Goal: Information Seeking & Learning: Check status

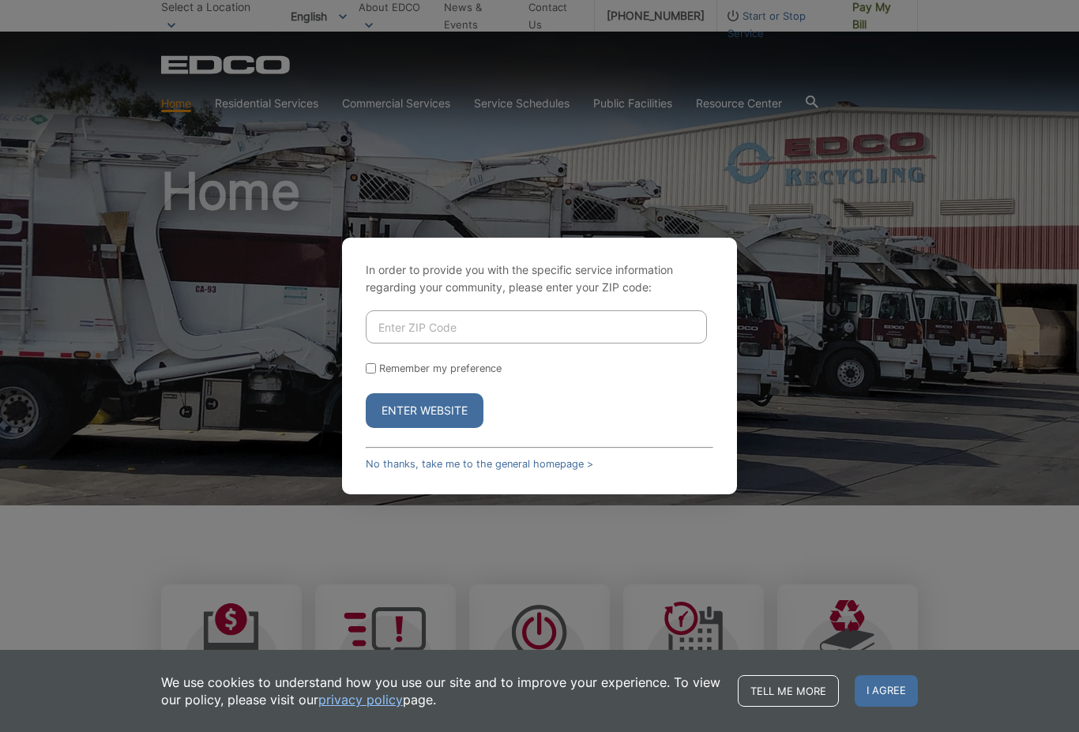
click at [555, 344] on input "Enter ZIP Code" at bounding box center [536, 326] width 341 height 33
type input "92040"
click at [368, 374] on input "Remember my preference" at bounding box center [371, 368] width 10 height 10
checkbox input "true"
click at [456, 428] on button "Enter Website" at bounding box center [425, 410] width 118 height 35
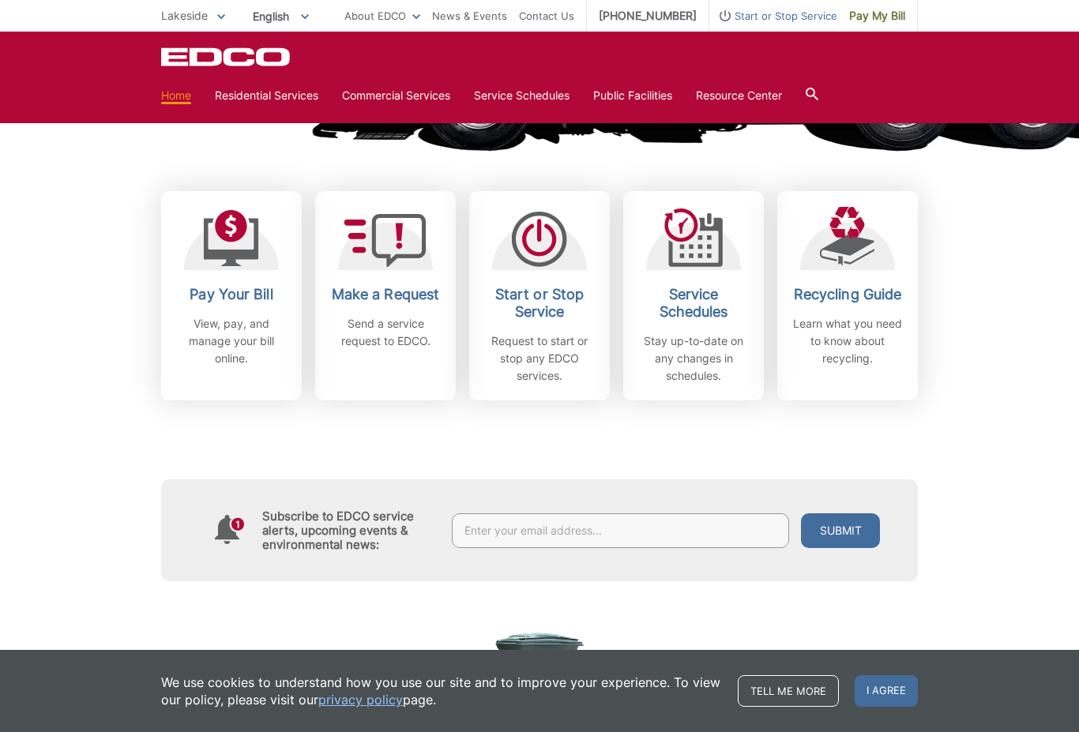
scroll to position [395, 0]
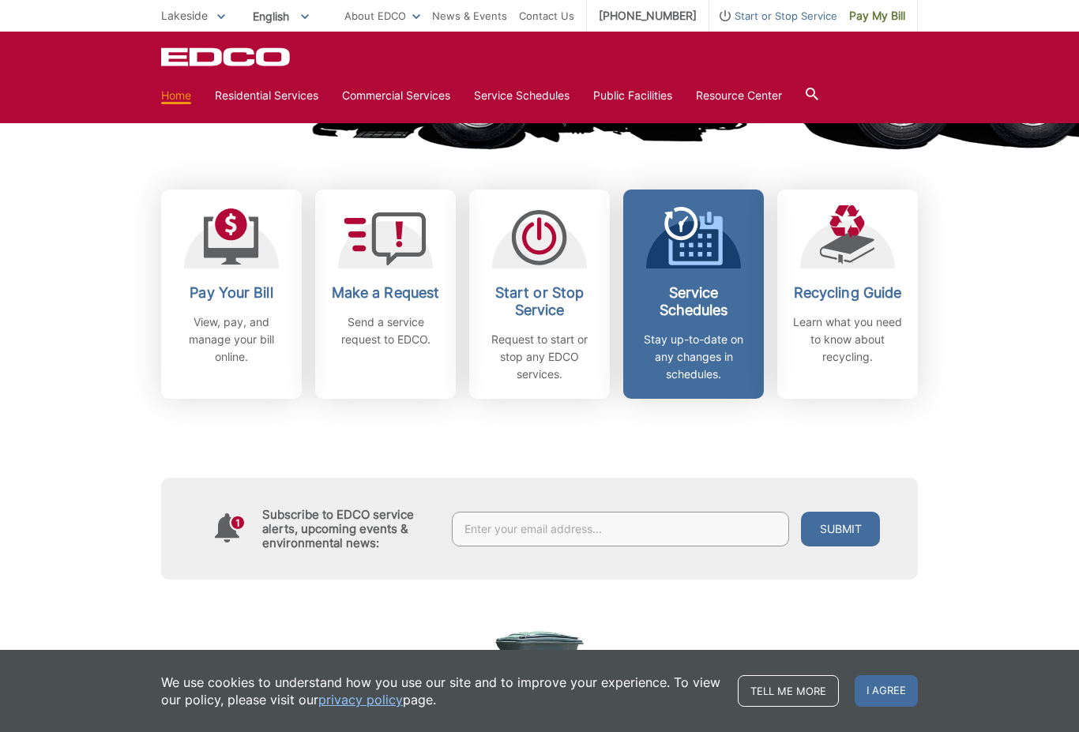
click at [704, 324] on div "Service Schedules Stay up-to-date on any changes in schedules." at bounding box center [693, 333] width 117 height 99
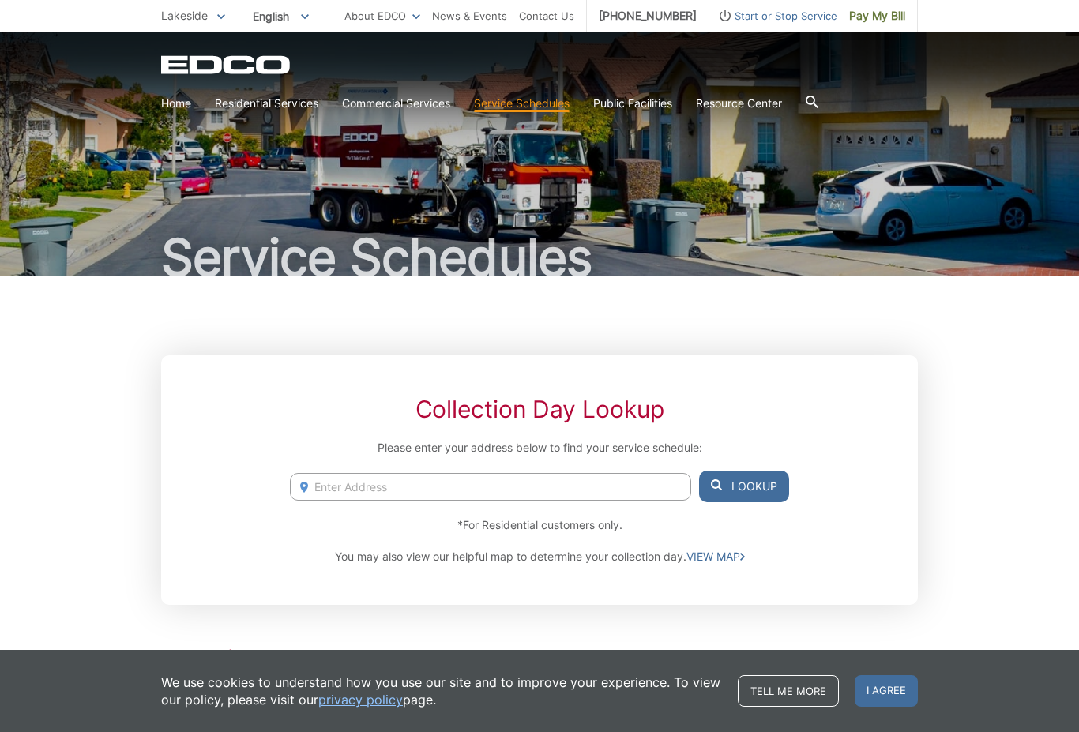
click at [633, 487] on input "Enter Address" at bounding box center [490, 487] width 401 height 28
click at [339, 495] on input "[STREET_ADDRESS]" at bounding box center [490, 487] width 401 height 28
click at [337, 477] on input "[STREET_ADDRESS]" at bounding box center [490, 487] width 401 height 28
click at [352, 492] on input "[STREET_ADDRESS]" at bounding box center [490, 487] width 401 height 28
click at [743, 484] on button "Lookup" at bounding box center [744, 487] width 90 height 32
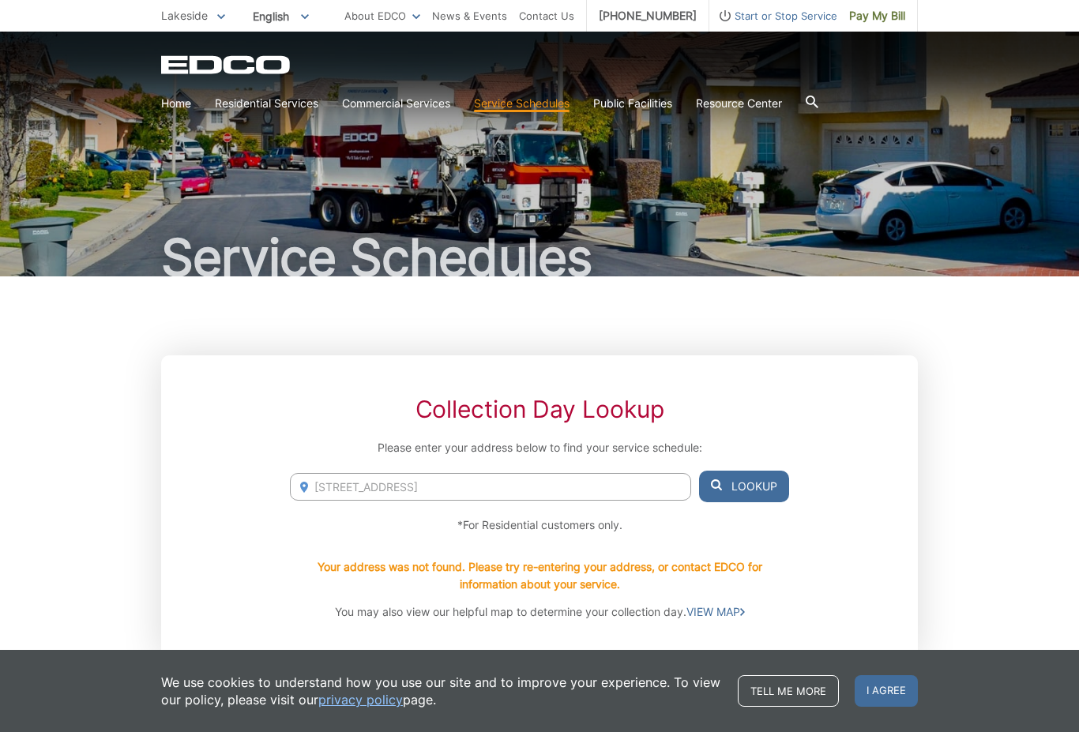
click at [338, 485] on input "[STREET_ADDRESS]" at bounding box center [490, 487] width 401 height 28
type input "[STREET_ADDRESS]"
click at [739, 479] on button "Lookup" at bounding box center [744, 487] width 90 height 32
click at [744, 484] on button "Lookup" at bounding box center [744, 487] width 90 height 32
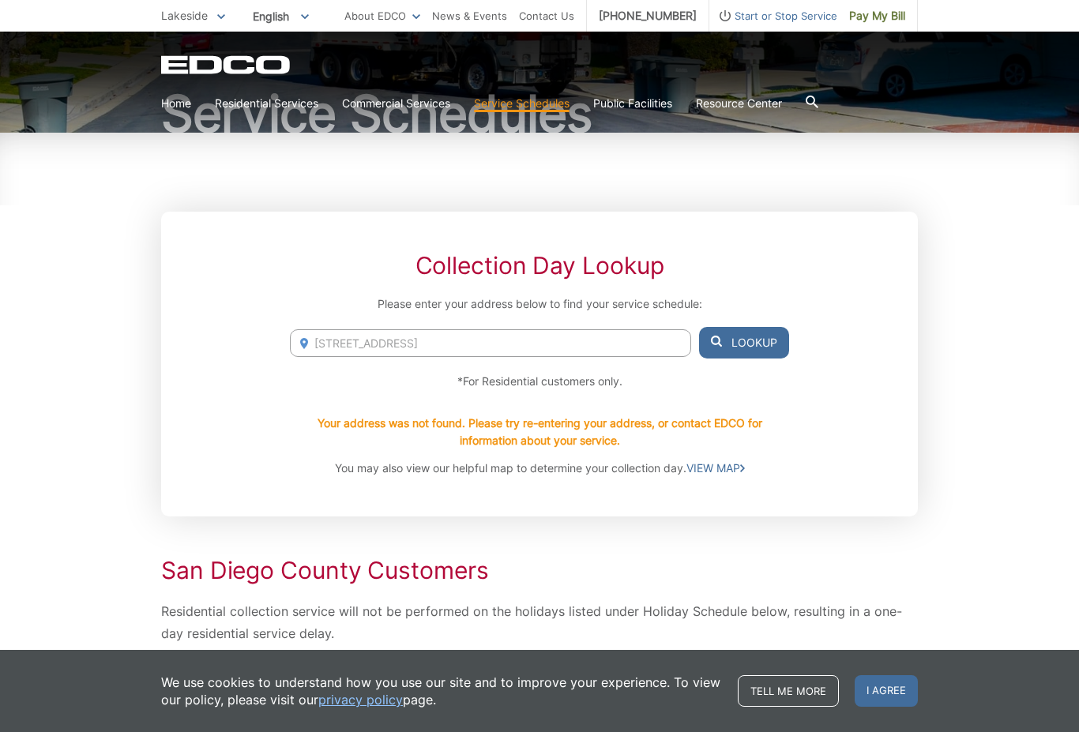
scroll to position [145, 0]
click at [723, 474] on link "VIEW MAP" at bounding box center [716, 467] width 58 height 17
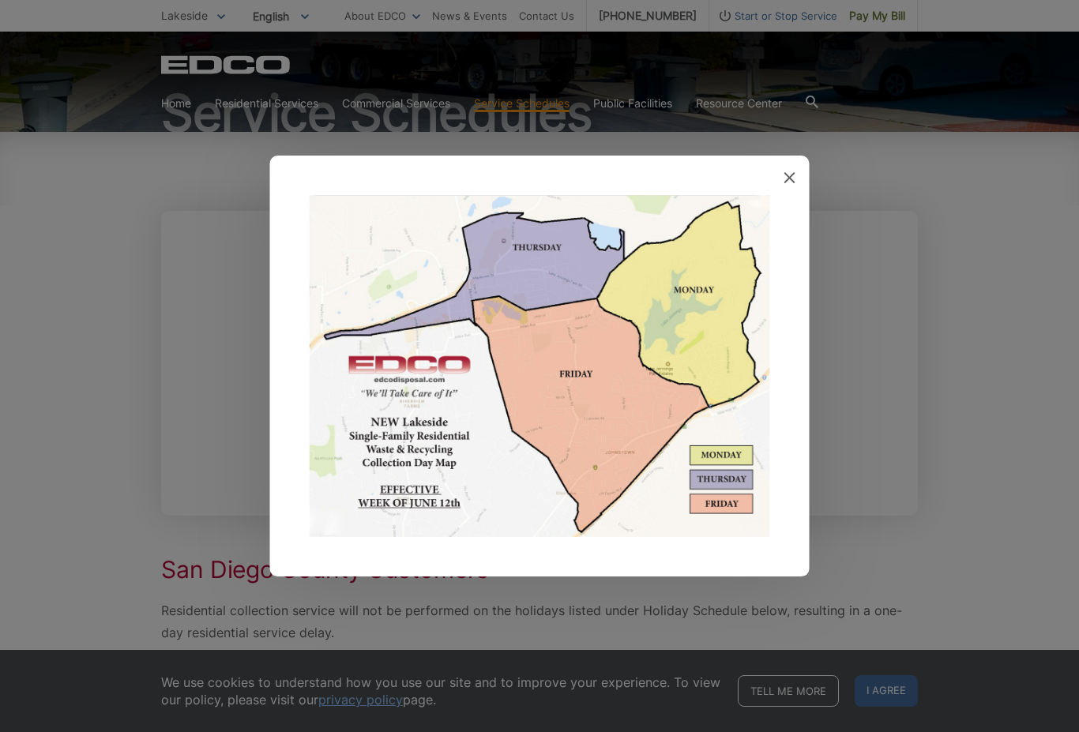
click at [736, 476] on img at bounding box center [540, 366] width 461 height 343
click at [568, 282] on img at bounding box center [540, 366] width 461 height 343
